Goal: Task Accomplishment & Management: Complete application form

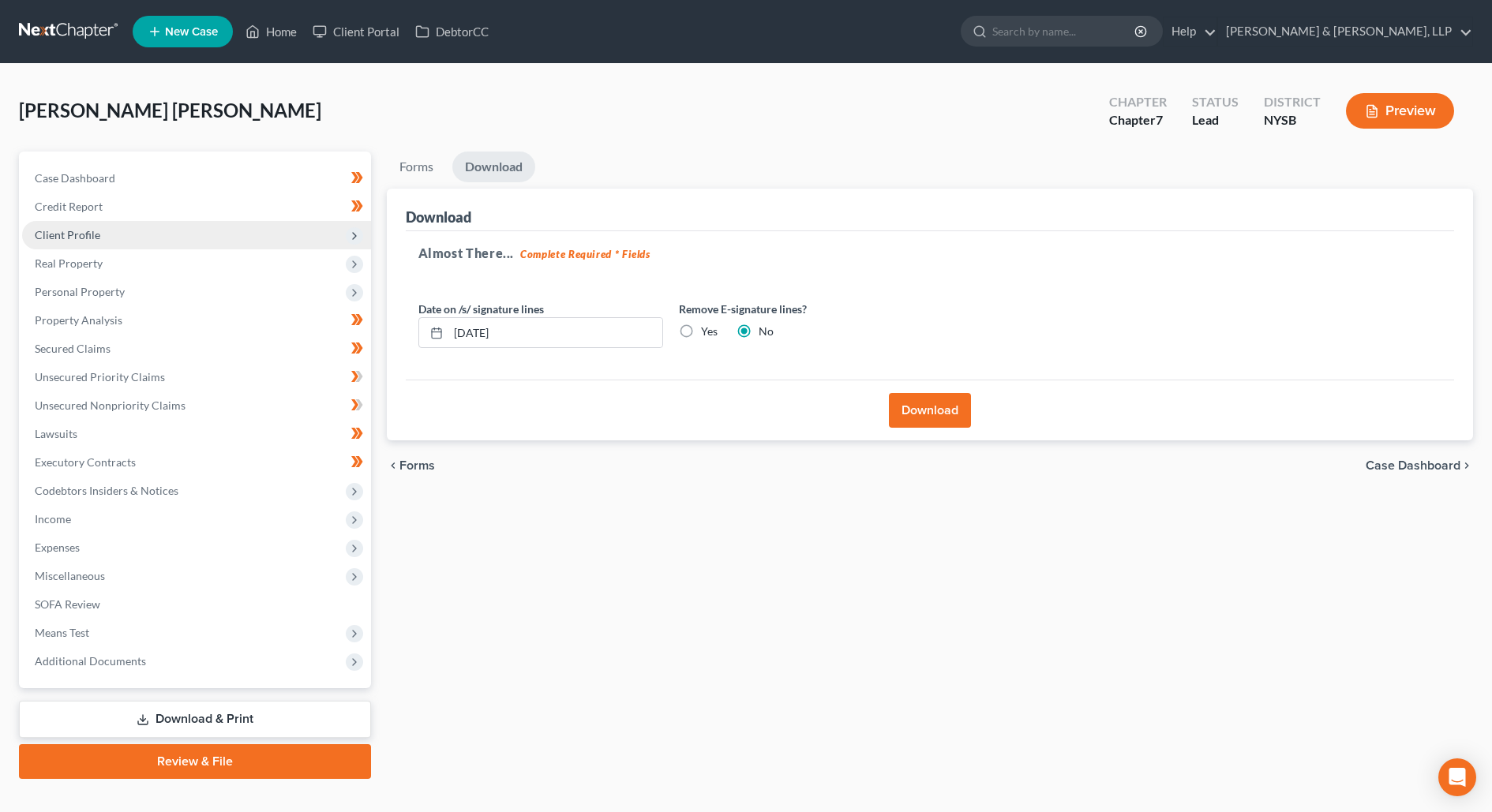
scroll to position [24, 0]
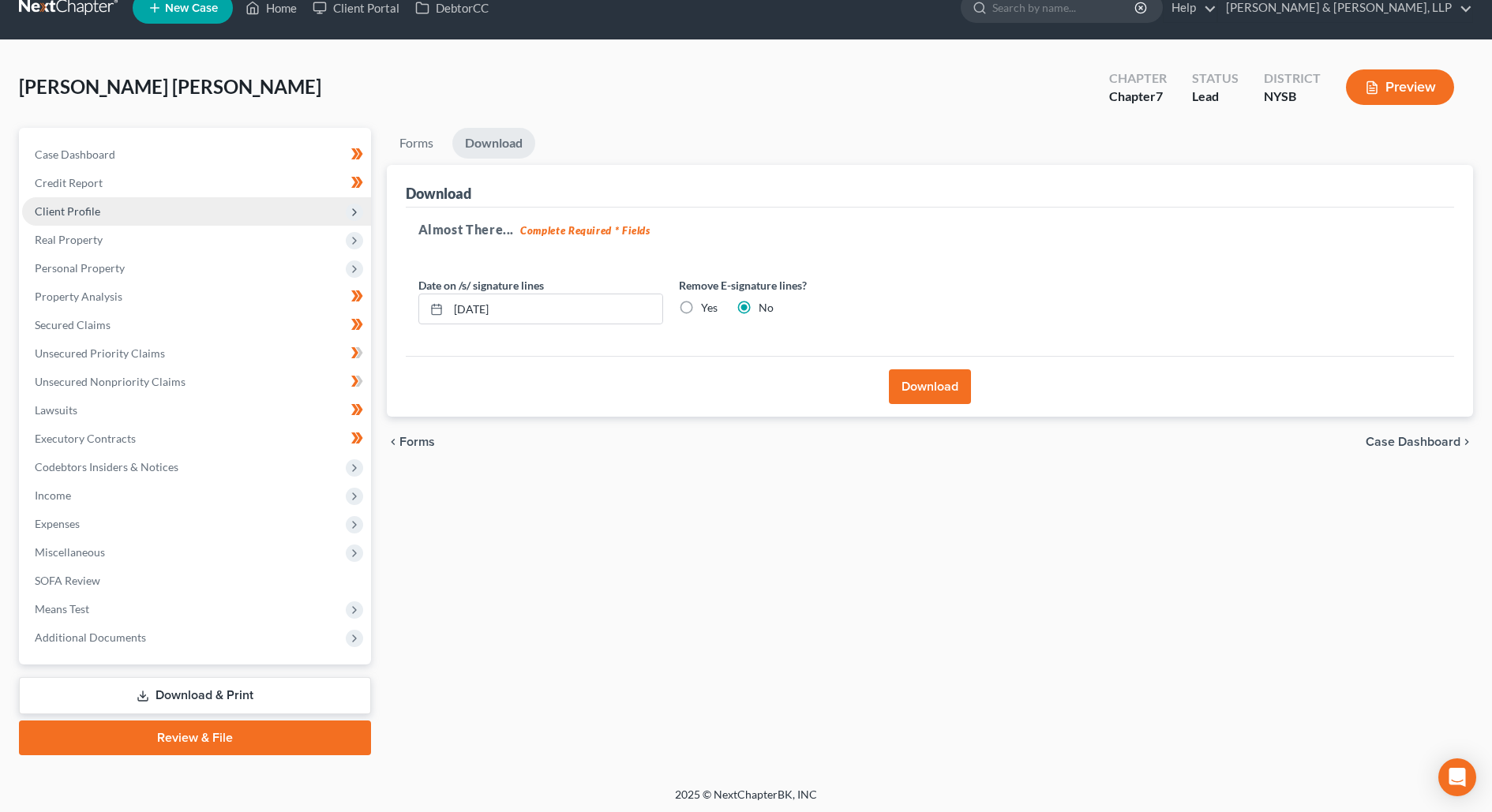
click at [177, 203] on span "Client Profile" at bounding box center [197, 212] width 349 height 28
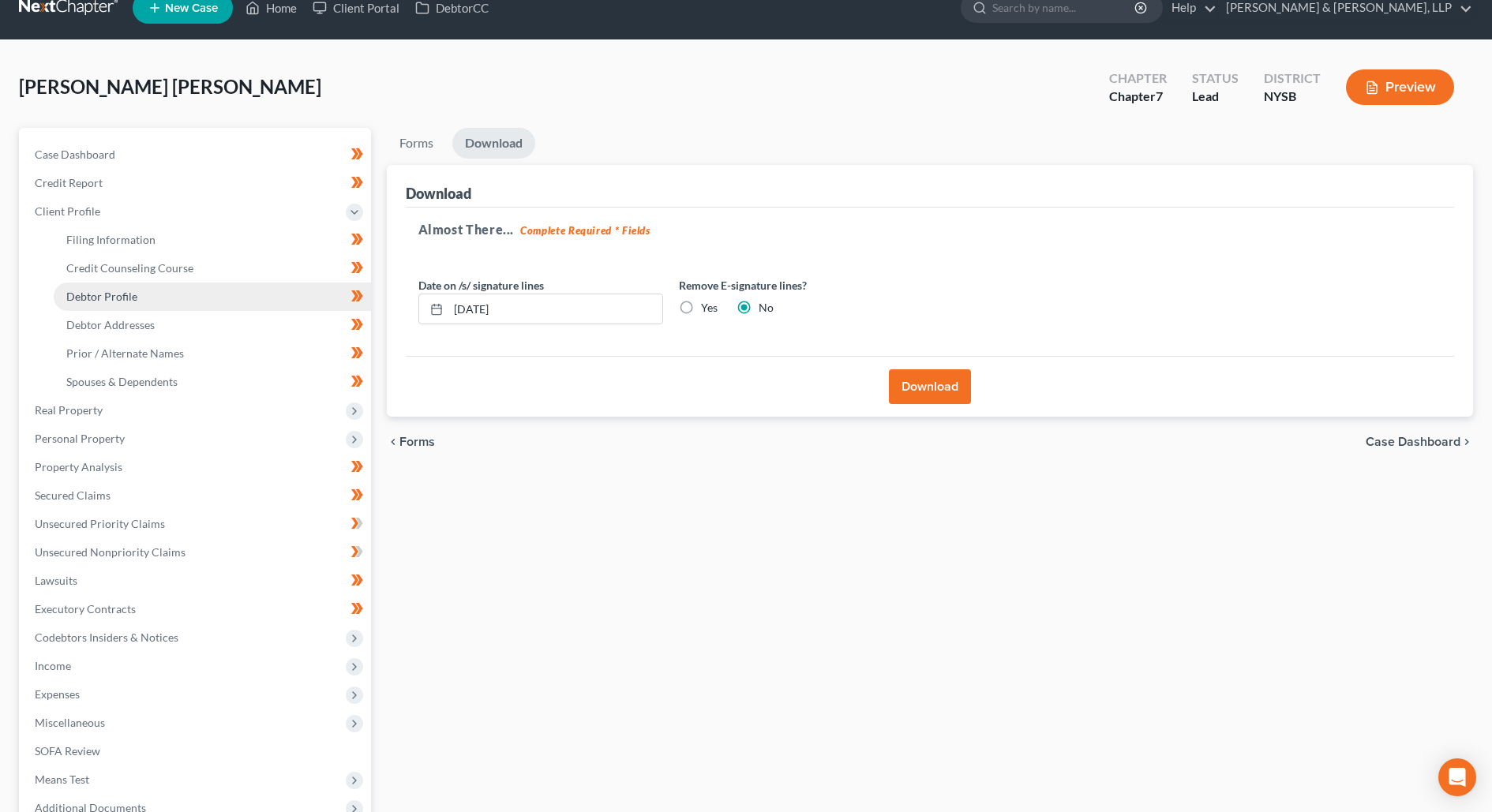
click at [201, 288] on link "Debtor Profile" at bounding box center [212, 296] width 317 height 28
select select "1"
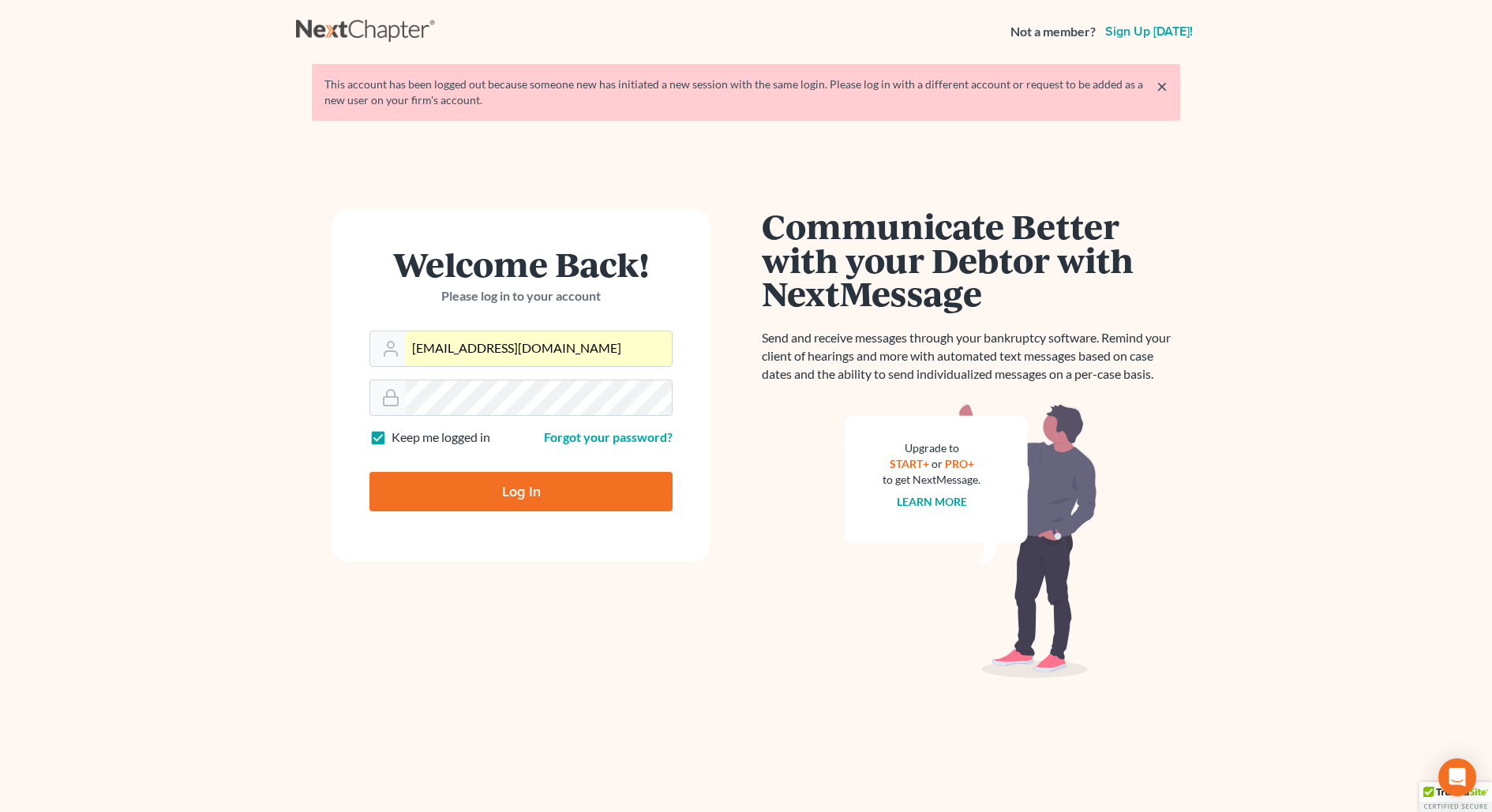
type input "Thinking..."
